Goal: Transaction & Acquisition: Purchase product/service

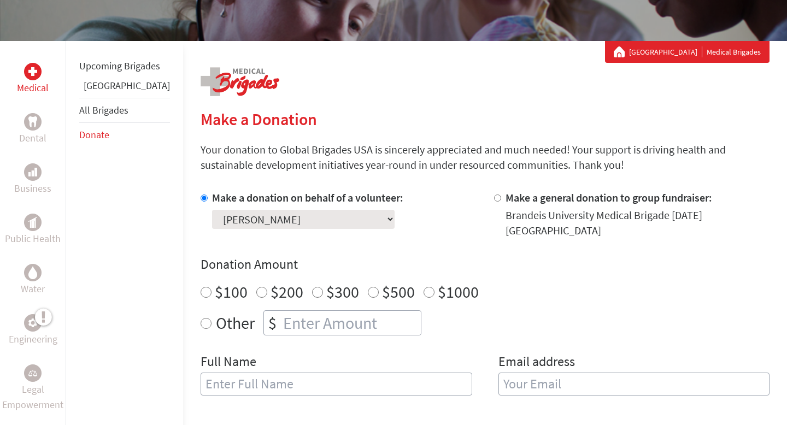
scroll to position [181, 0]
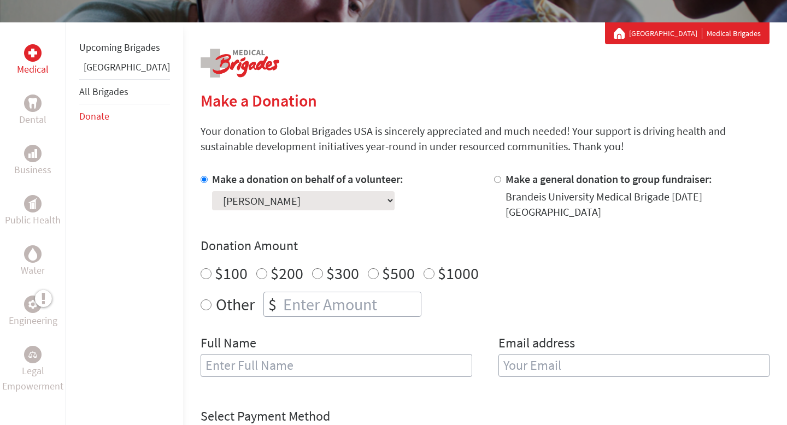
click at [368, 268] on input "$500" at bounding box center [373, 273] width 11 height 11
radio input "true"
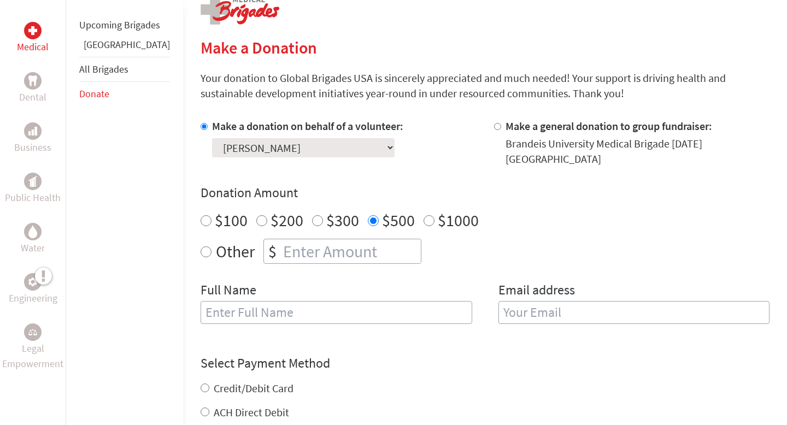
scroll to position [244, 0]
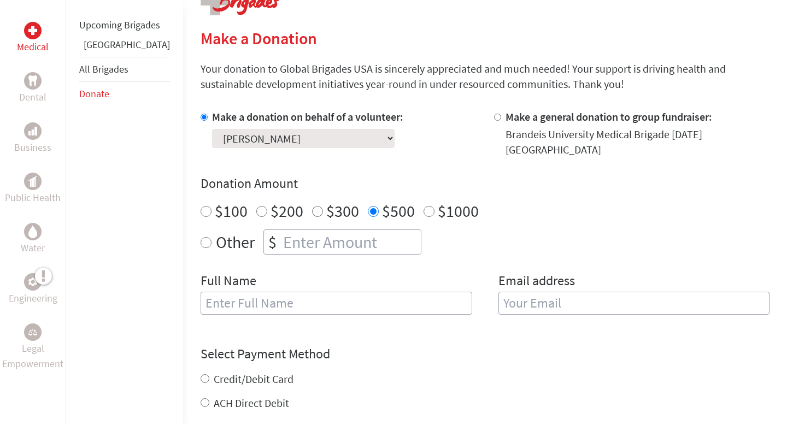
click at [278, 303] on input "text" at bounding box center [337, 303] width 272 height 23
type input "[PERSON_NAME] [PERSON_NAME]"
click at [658, 292] on input "email" at bounding box center [635, 303] width 272 height 23
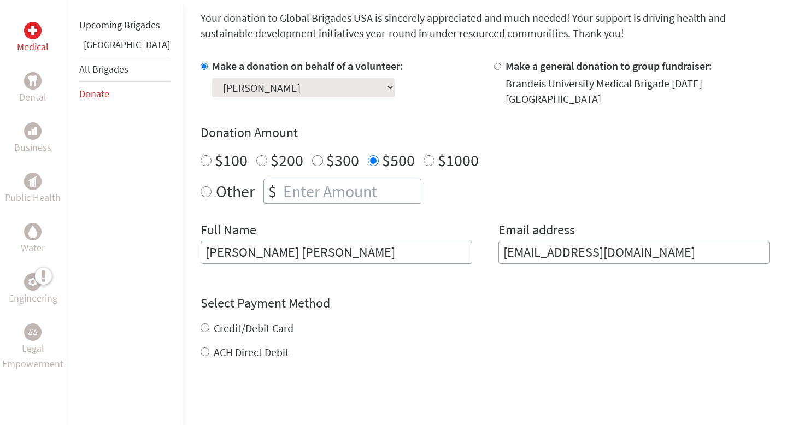
scroll to position [301, 0]
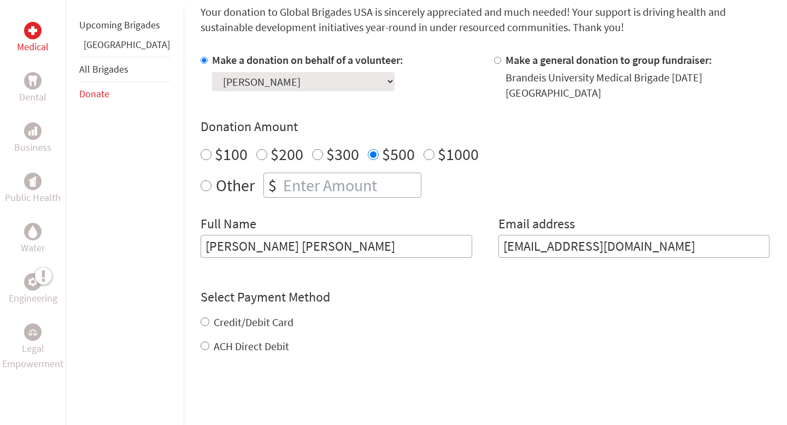
type input "[EMAIL_ADDRESS][DOMAIN_NAME]"
click at [201, 337] on form "Make a donation on behalf of a volunteer: Select a volunteer... [PERSON_NAME] […" at bounding box center [485, 269] width 569 height 434
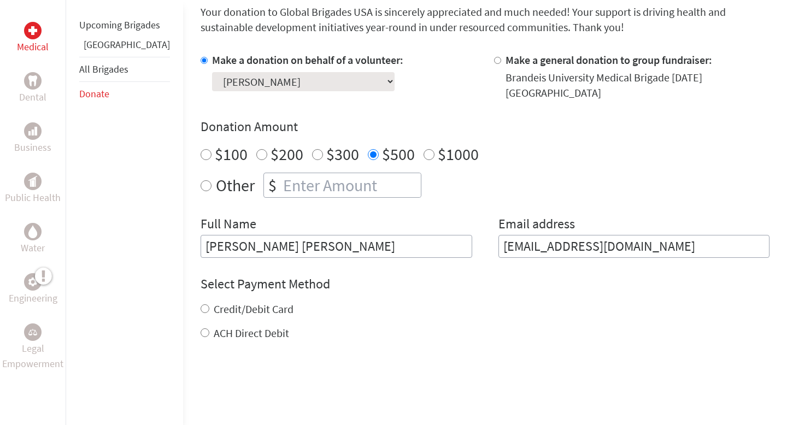
click at [201, 329] on input "ACH Direct Debit" at bounding box center [205, 333] width 9 height 9
radio input "true"
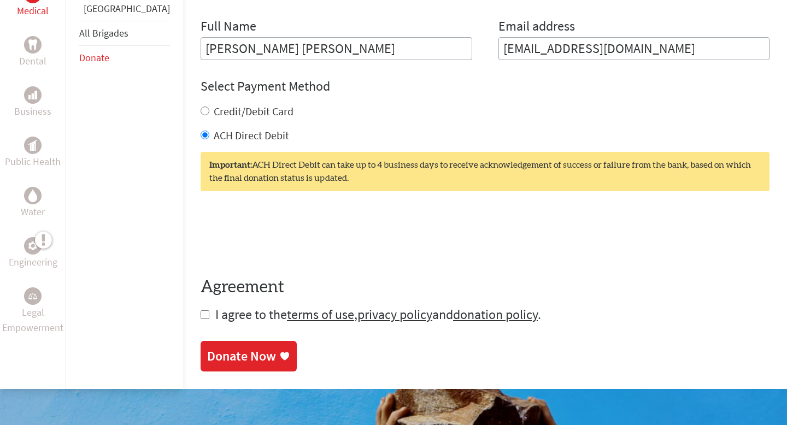
scroll to position [512, 0]
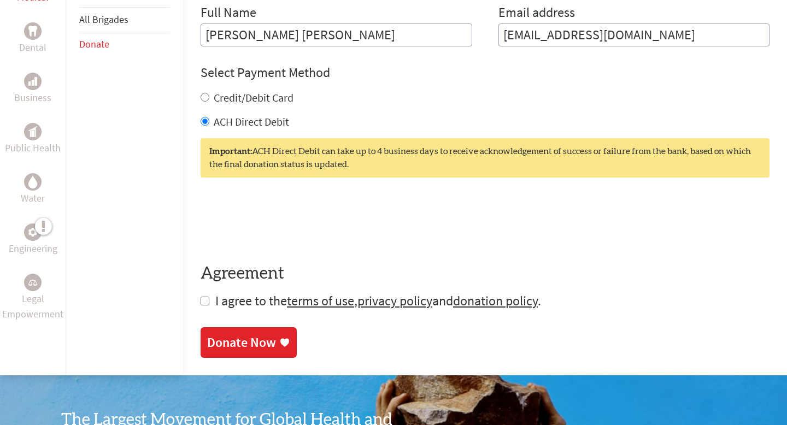
click at [201, 297] on input "checkbox" at bounding box center [205, 301] width 9 height 9
checkbox input "true"
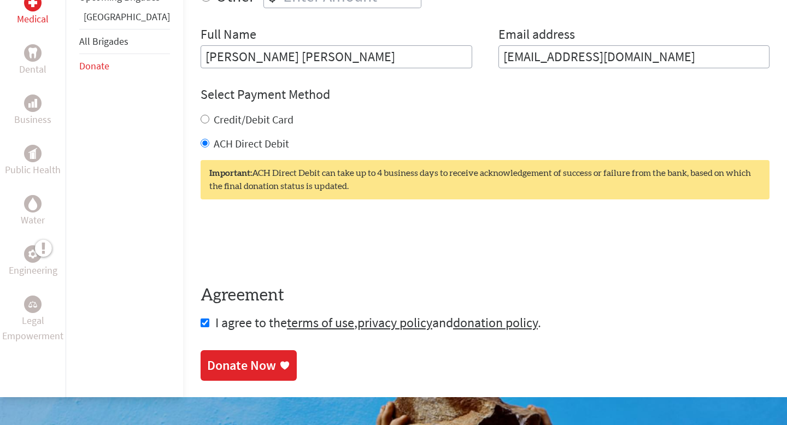
scroll to position [486, 0]
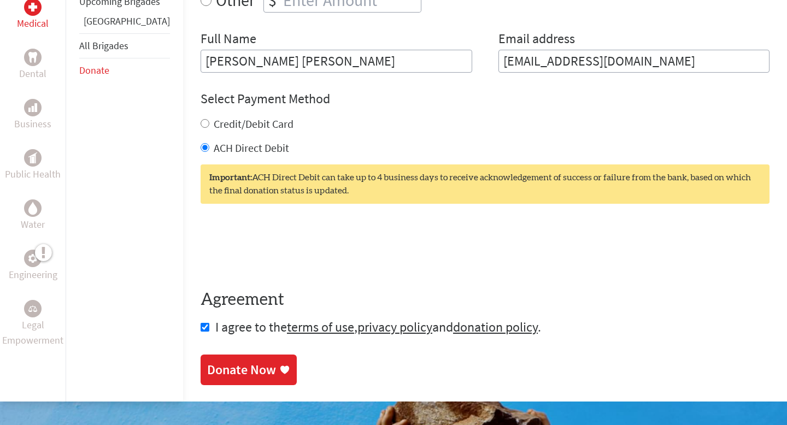
click at [211, 361] on div "Donate Now" at bounding box center [241, 369] width 69 height 17
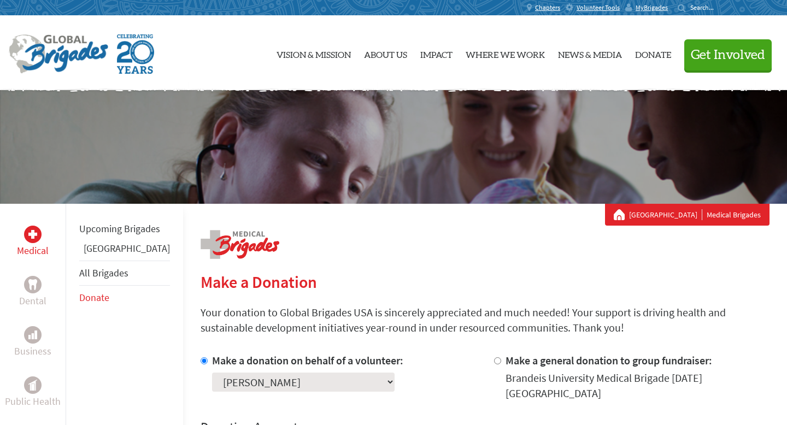
scroll to position [49, 0]
